Goal: Register for event/course

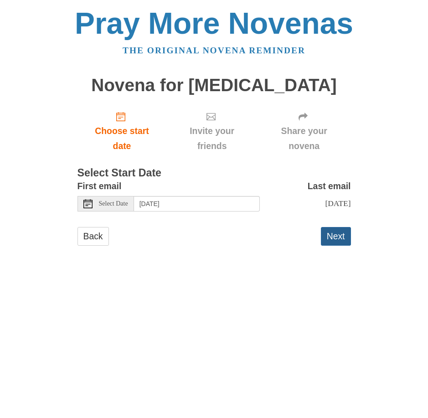
click at [333, 243] on button "Next" at bounding box center [336, 236] width 30 height 19
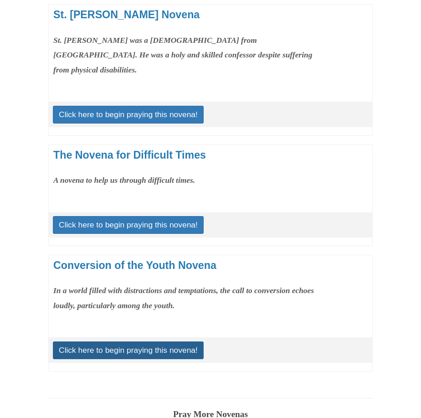
scroll to position [1278, 0]
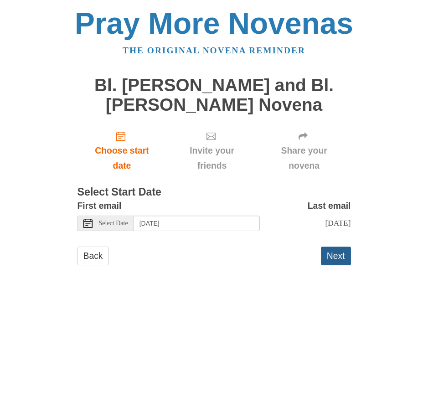
click at [341, 256] on button "Next" at bounding box center [336, 256] width 30 height 19
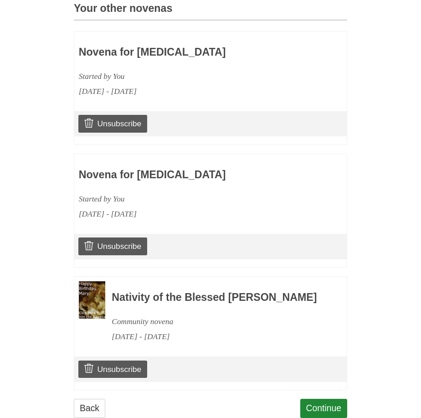
scroll to position [489, 0]
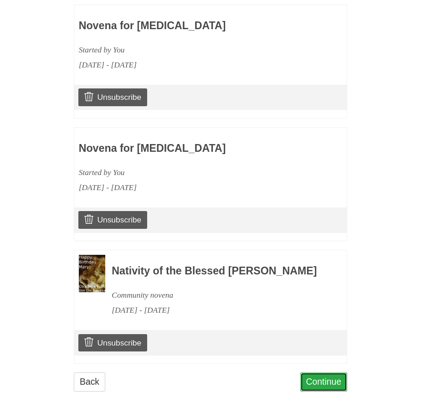
click at [320, 379] on link "Continue" at bounding box center [323, 382] width 47 height 19
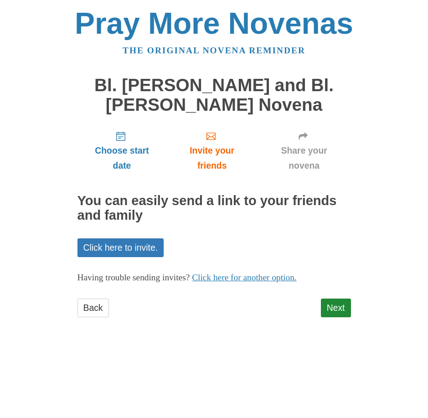
click at [336, 298] on div "Choose start date Invite your friends Share your novena You can easily send a l…" at bounding box center [215, 225] width 274 height 203
click at [333, 305] on link "Next" at bounding box center [336, 308] width 30 height 19
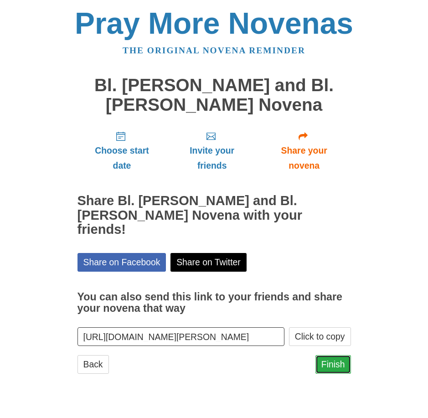
click at [335, 355] on link "Finish" at bounding box center [334, 364] width 36 height 19
